Goal: Navigation & Orientation: Understand site structure

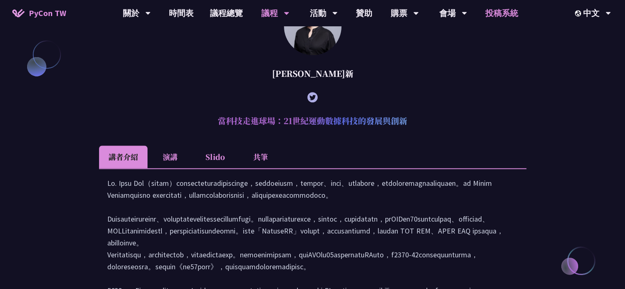
scroll to position [1028, 0]
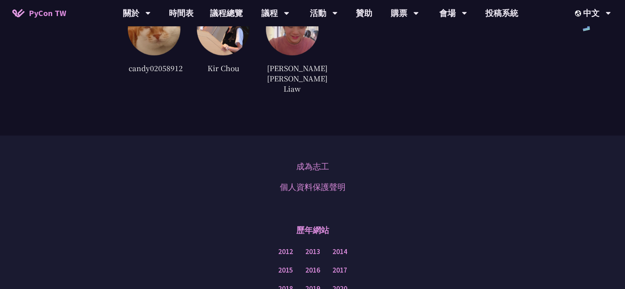
scroll to position [2202, 0]
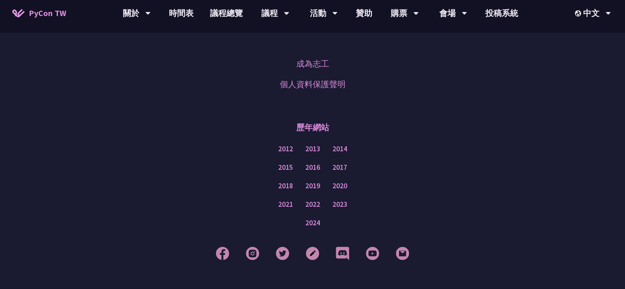
drag, startPoint x: 630, startPoint y: 99, endPoint x: 626, endPoint y: 285, distance: 186.3
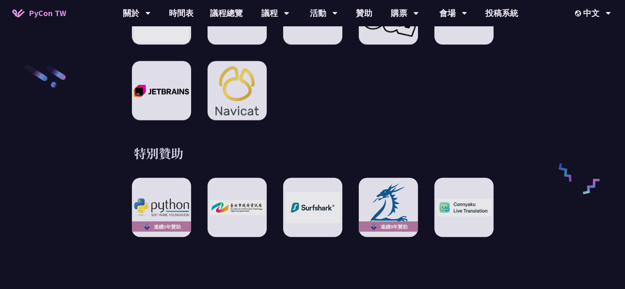
scroll to position [1420, 0]
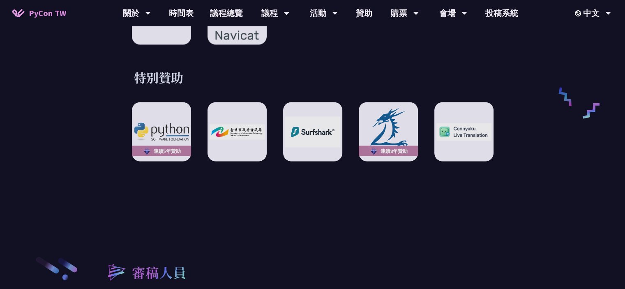
drag, startPoint x: 620, startPoint y: 186, endPoint x: 617, endPoint y: 205, distance: 19.6
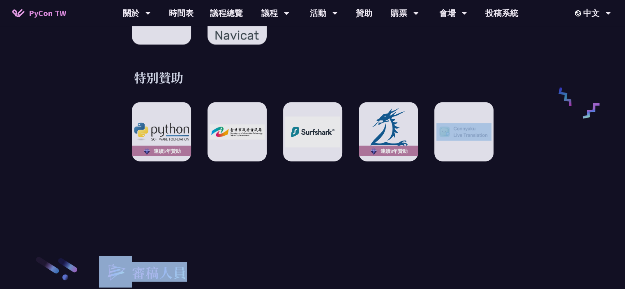
drag, startPoint x: 623, startPoint y: 197, endPoint x: 622, endPoint y: 209, distance: 12.0
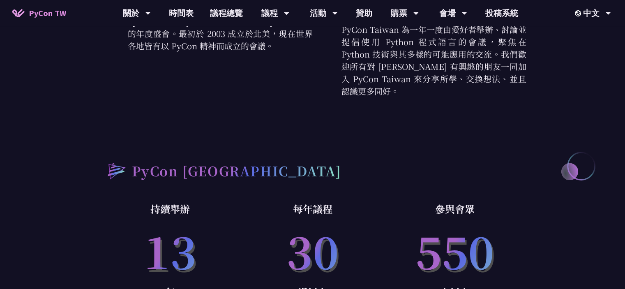
scroll to position [493, 0]
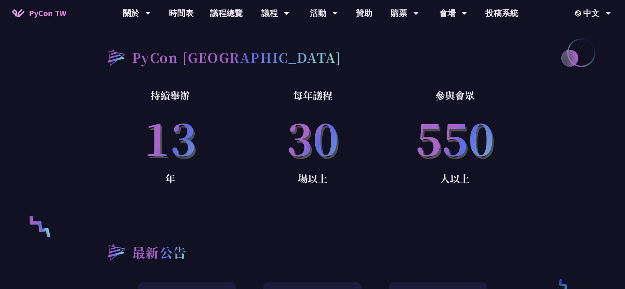
drag, startPoint x: 166, startPoint y: 116, endPoint x: 172, endPoint y: 123, distance: 9.9
click at [166, 116] on p "13" at bounding box center [170, 137] width 143 height 67
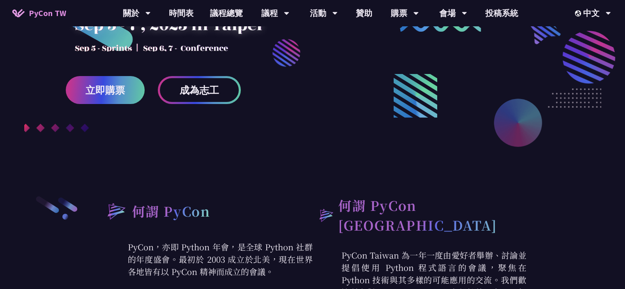
scroll to position [41, 0]
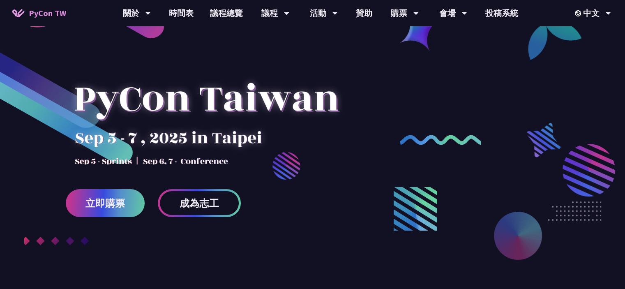
click at [171, 164] on div at bounding box center [206, 106] width 281 height 115
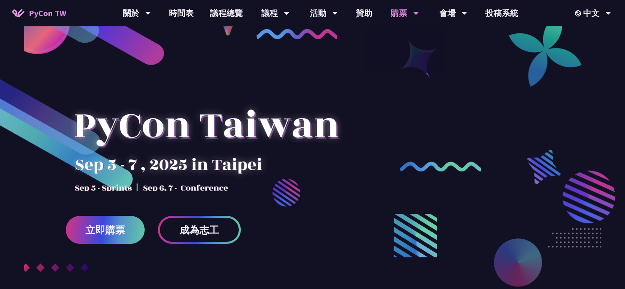
scroll to position [0, 0]
